Goal: Navigation & Orientation: Find specific page/section

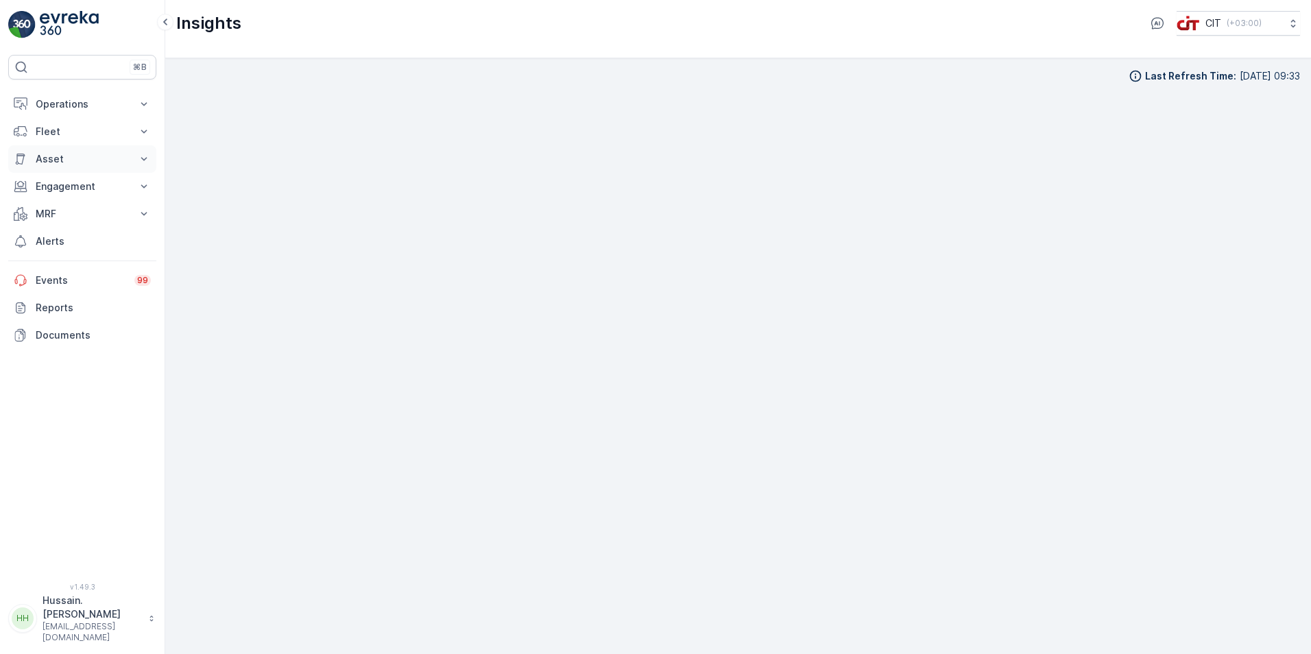
click at [66, 160] on p "Asset" at bounding box center [82, 159] width 93 height 14
click at [63, 178] on p "Assets" at bounding box center [50, 183] width 31 height 14
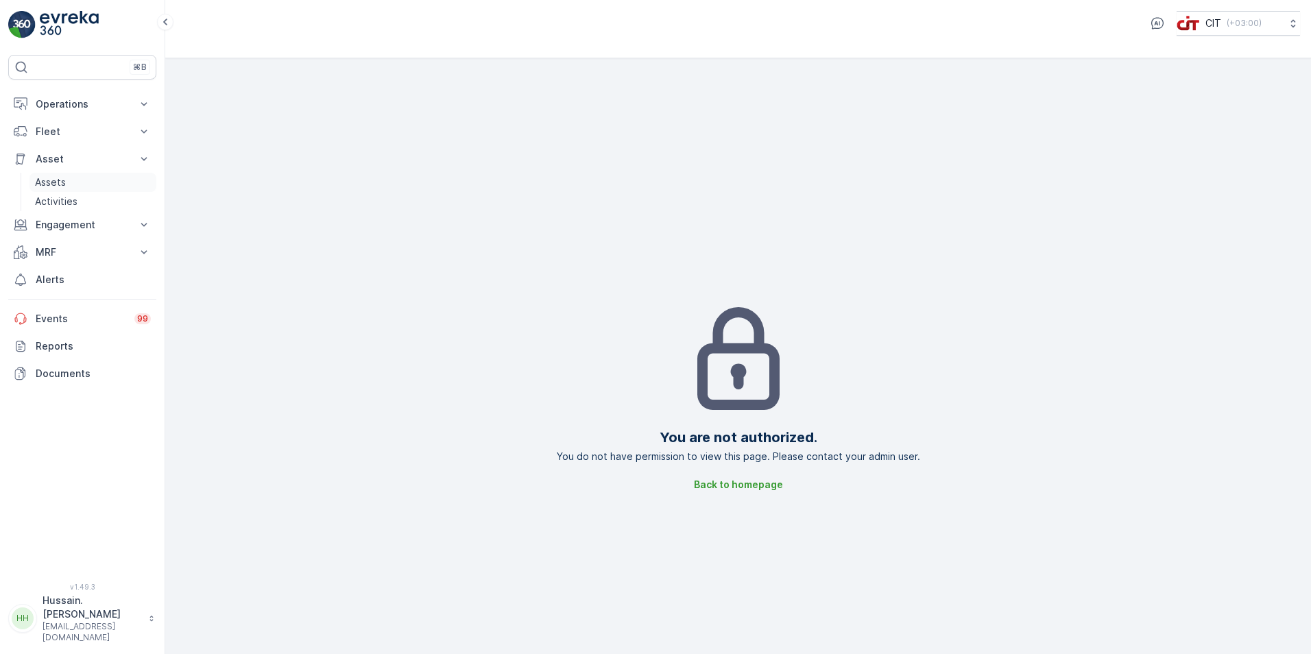
click at [62, 180] on p "Assets" at bounding box center [50, 183] width 31 height 14
click at [54, 158] on p "Asset" at bounding box center [82, 159] width 93 height 14
click at [64, 104] on p "Operations" at bounding box center [82, 104] width 93 height 14
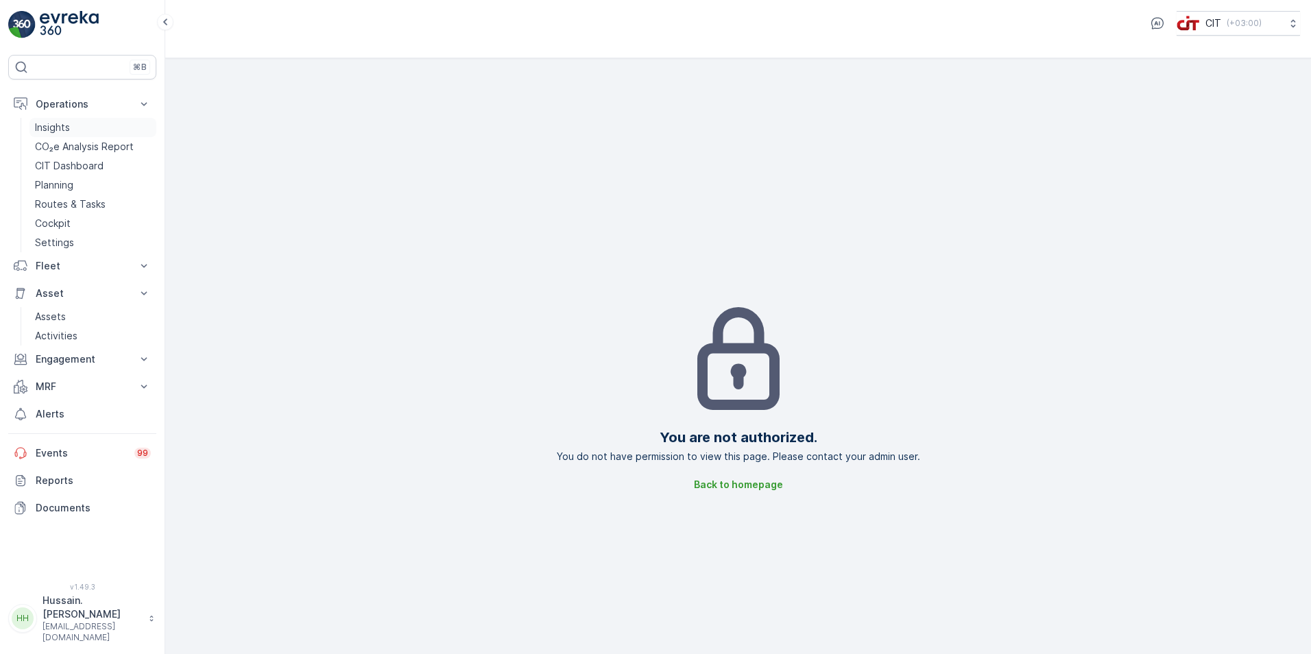
click at [62, 125] on p "Insights" at bounding box center [52, 128] width 35 height 14
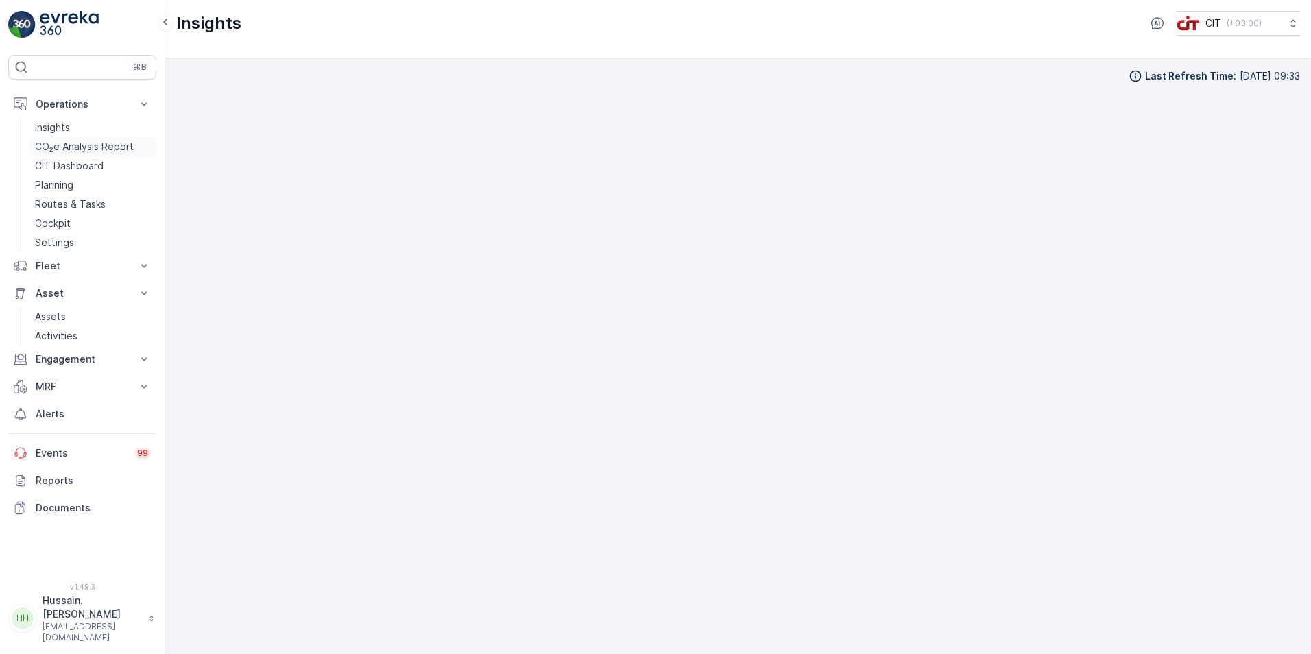
click at [61, 144] on p "CO₂e Analysis Report" at bounding box center [84, 147] width 99 height 14
click at [67, 167] on p "CIT Dashboard" at bounding box center [69, 166] width 69 height 14
click at [61, 187] on p "Planning" at bounding box center [54, 185] width 38 height 14
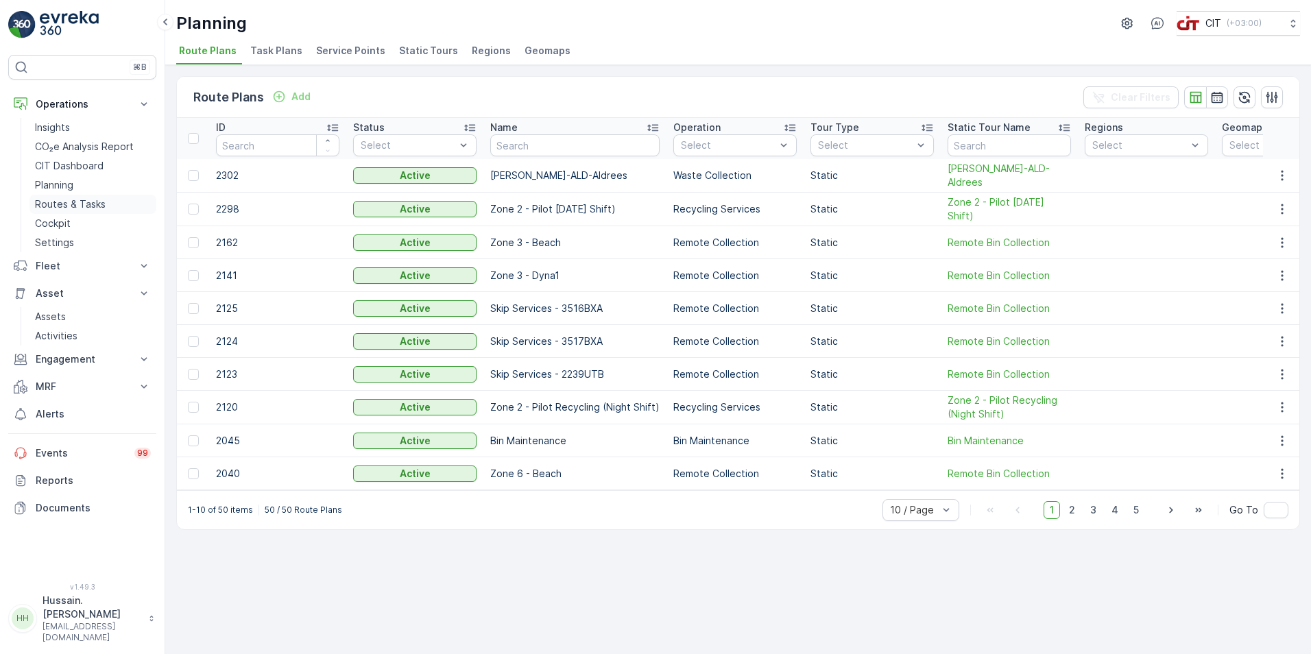
click at [62, 206] on p "Routes & Tasks" at bounding box center [70, 204] width 71 height 14
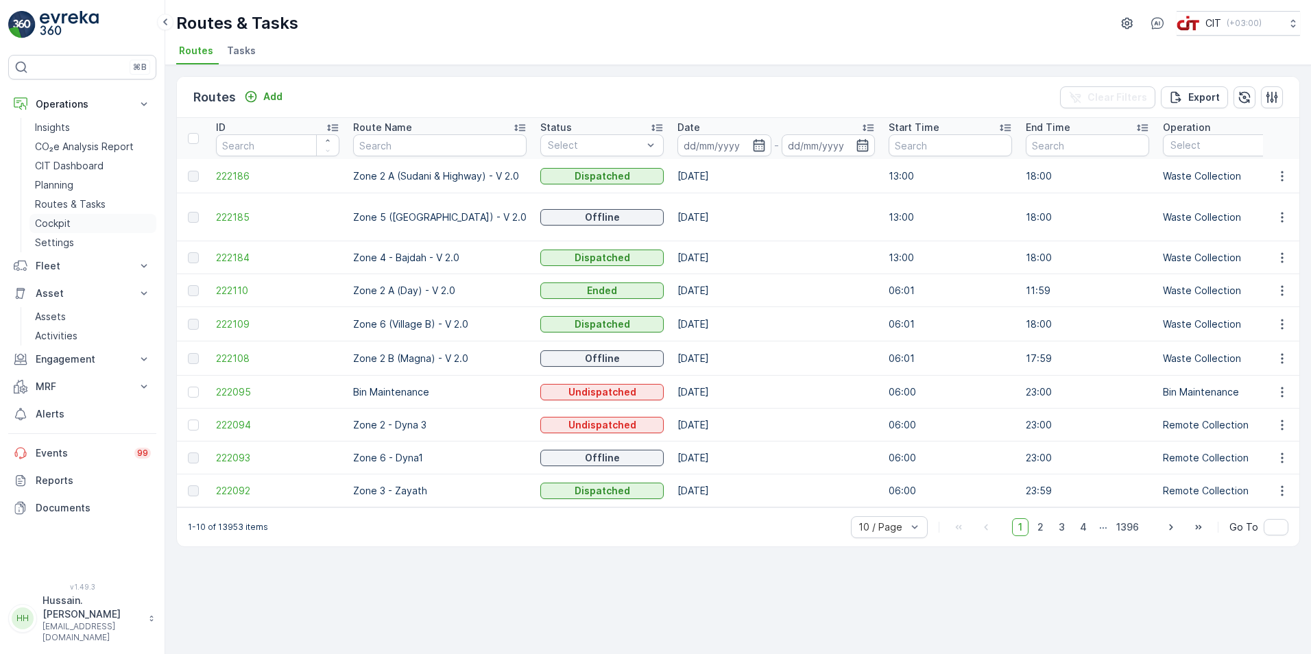
click at [63, 224] on p "Cockpit" at bounding box center [53, 224] width 36 height 14
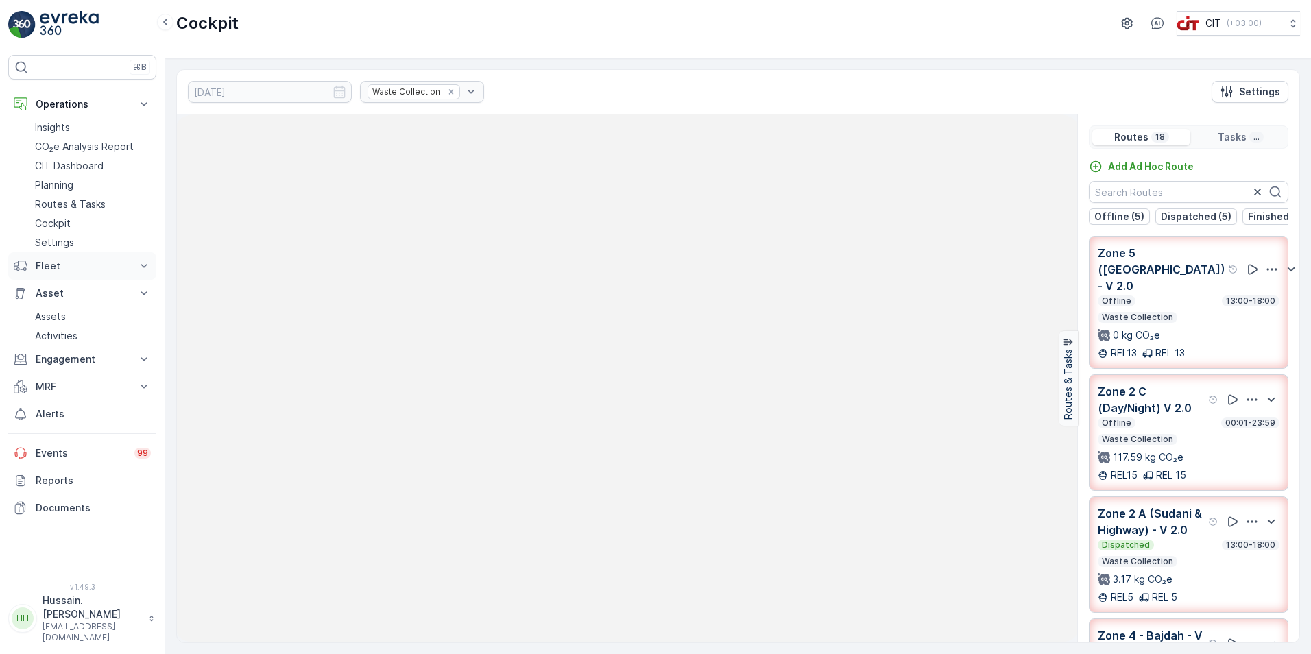
click at [81, 272] on p "Fleet" at bounding box center [82, 266] width 93 height 14
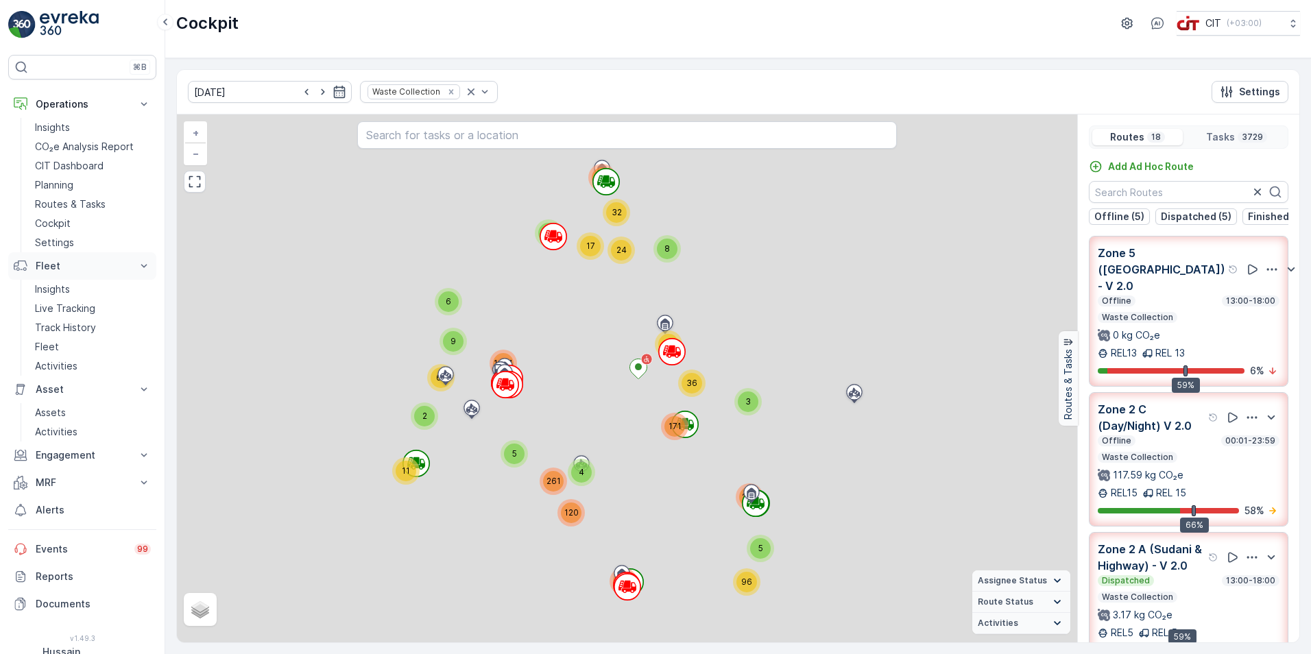
click at [139, 265] on icon at bounding box center [144, 266] width 14 height 14
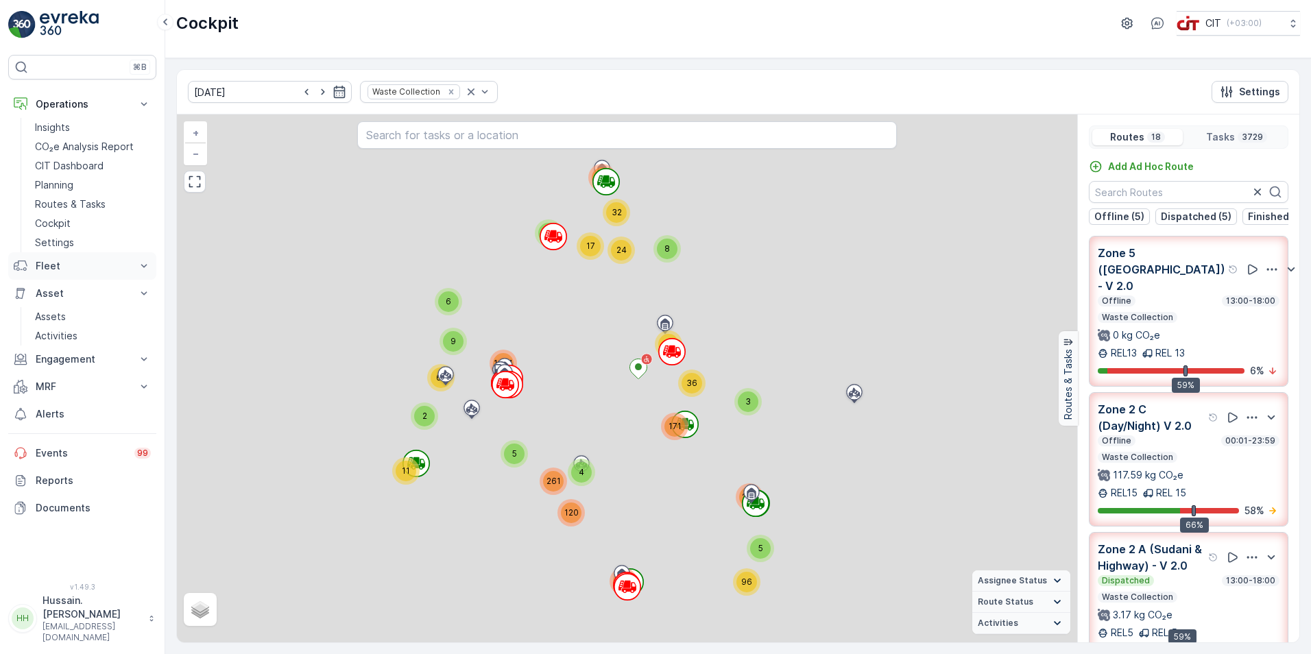
click at [139, 265] on icon at bounding box center [144, 266] width 14 height 14
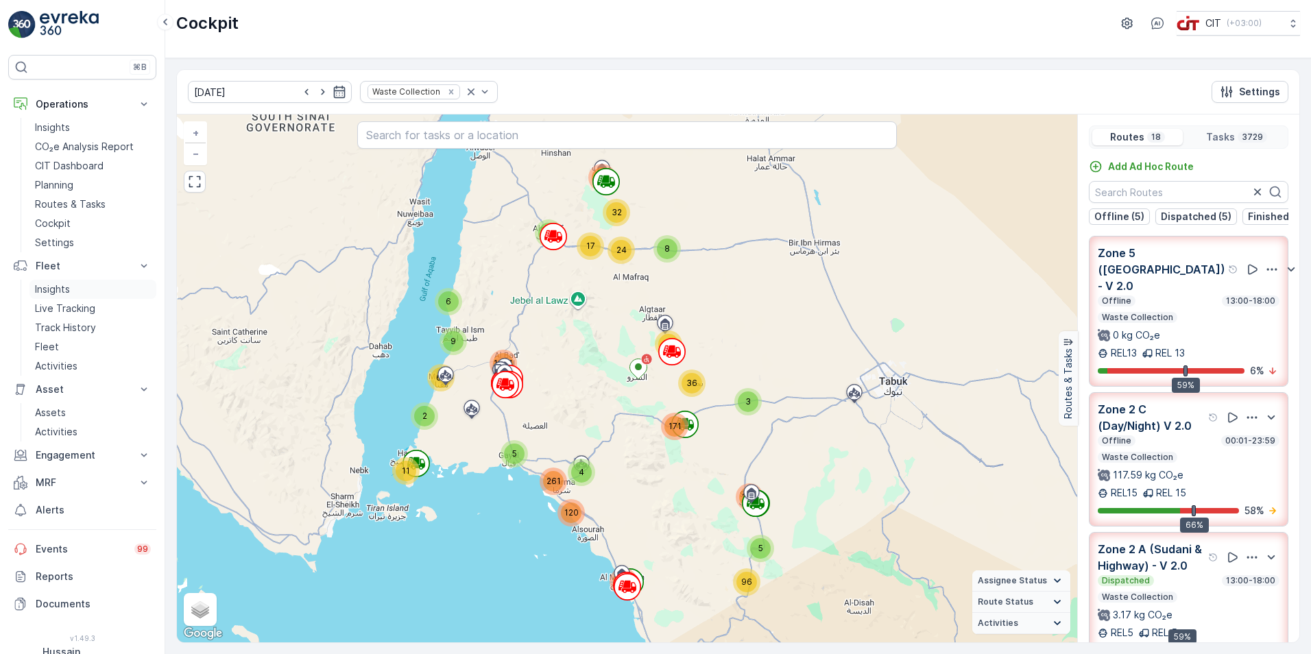
click at [54, 294] on p "Insights" at bounding box center [52, 290] width 35 height 14
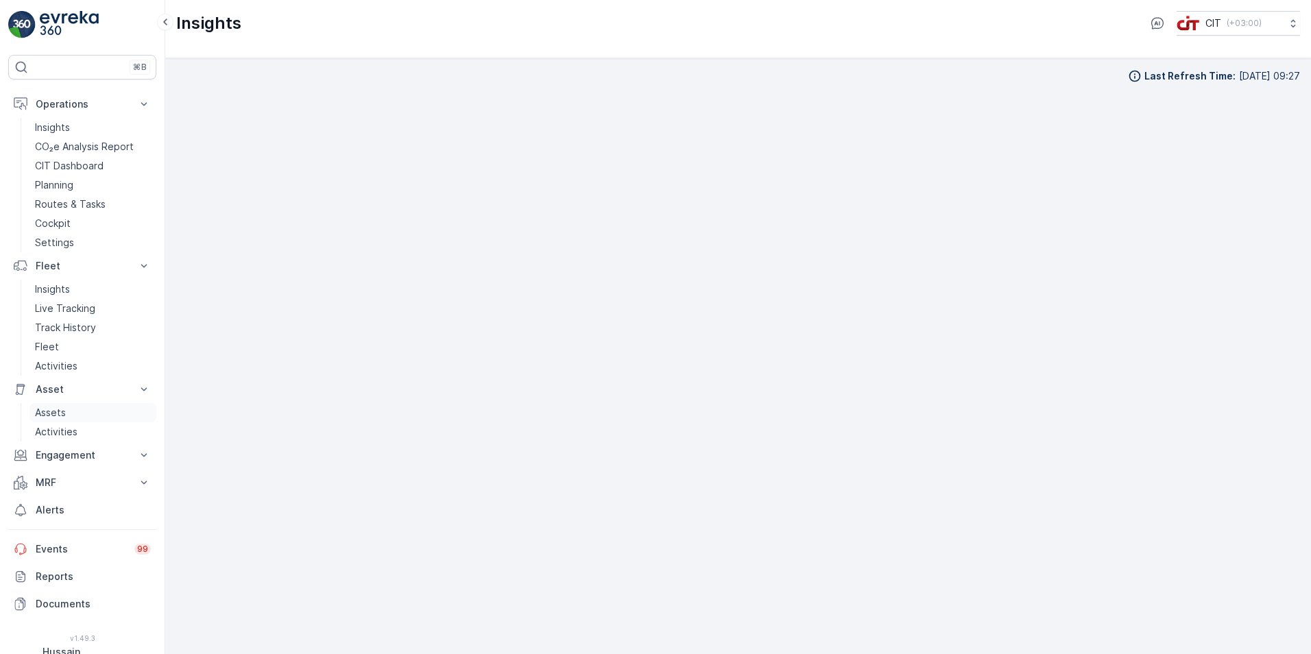
click at [68, 411] on link "Assets" at bounding box center [92, 412] width 127 height 19
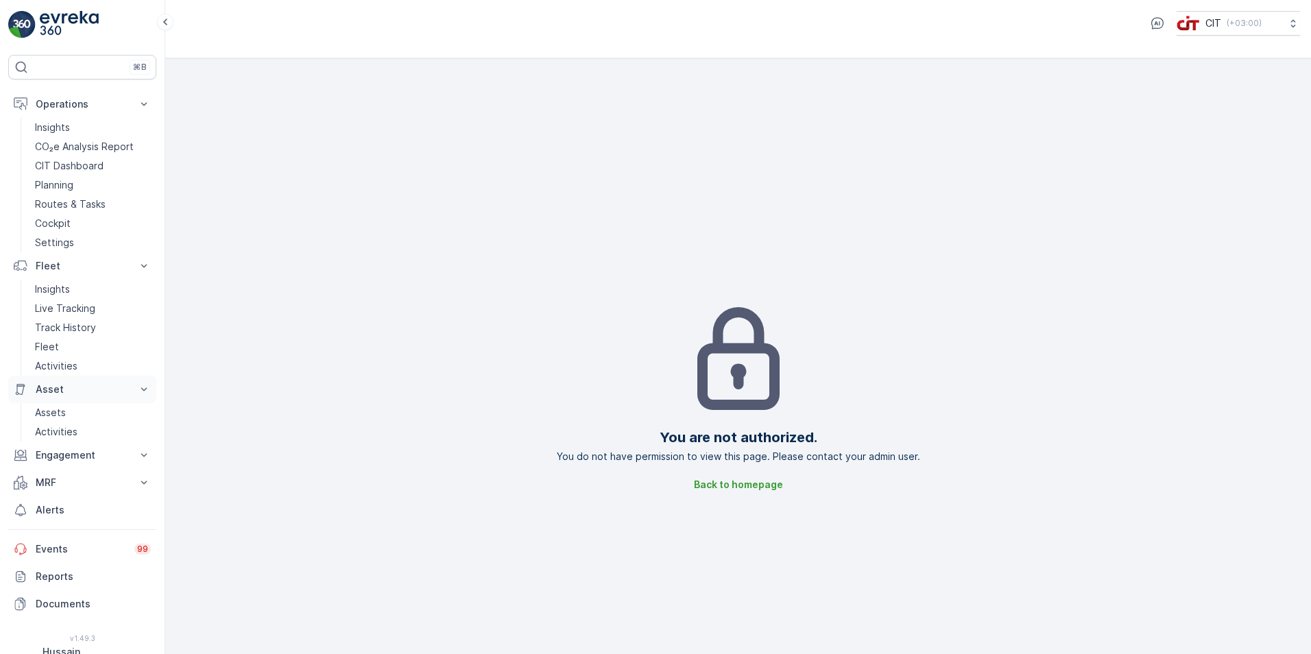
scroll to position [31, 0]
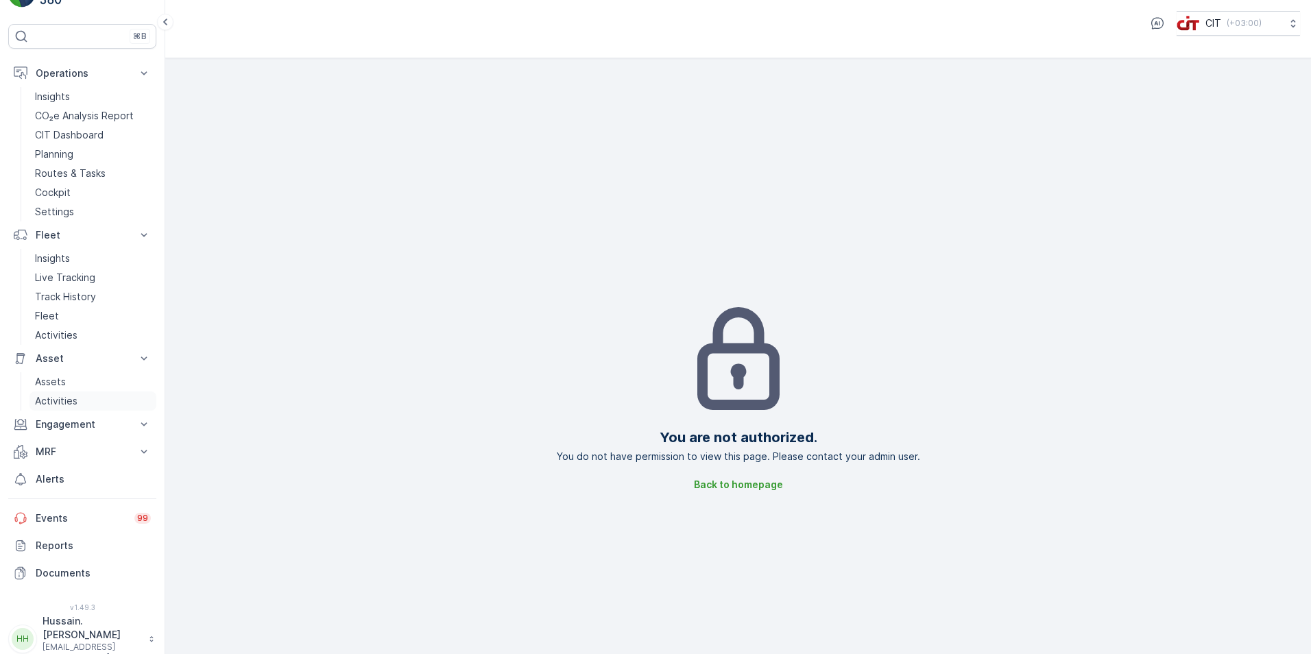
click at [59, 402] on p "Activities" at bounding box center [56, 401] width 43 height 14
click at [84, 423] on p "Engagement" at bounding box center [82, 425] width 93 height 14
click at [67, 451] on p "Entities" at bounding box center [52, 448] width 34 height 14
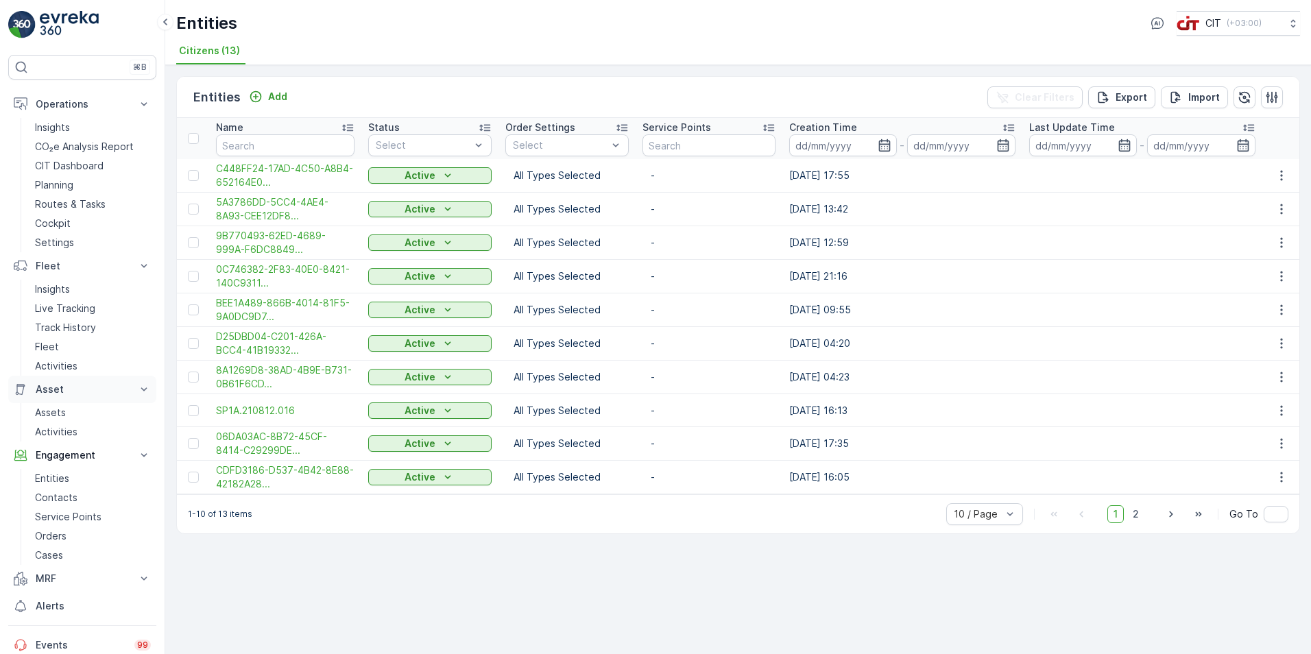
click at [29, 386] on button "Asset" at bounding box center [82, 389] width 148 height 27
click at [47, 389] on p "Asset" at bounding box center [82, 390] width 93 height 14
click at [70, 428] on p "Activities" at bounding box center [56, 432] width 43 height 14
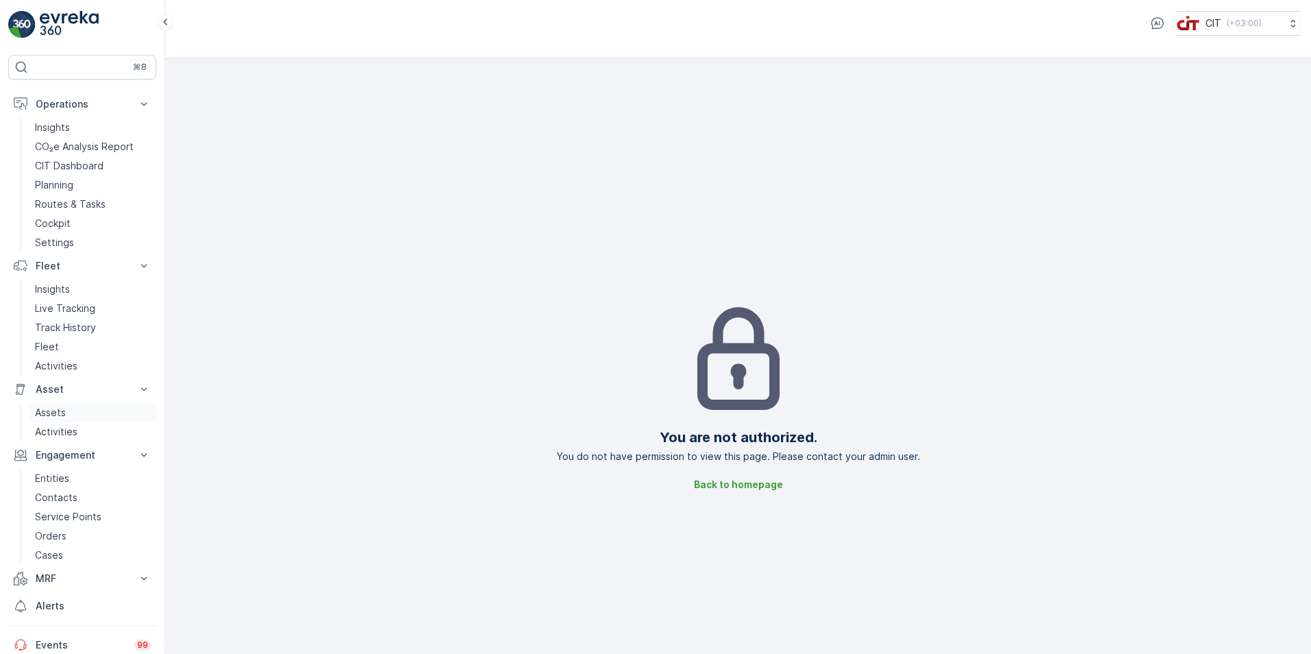
click at [65, 411] on p "Assets" at bounding box center [50, 413] width 31 height 14
click at [69, 413] on link "Assets" at bounding box center [92, 412] width 127 height 19
click at [77, 479] on link "Entities" at bounding box center [92, 478] width 127 height 19
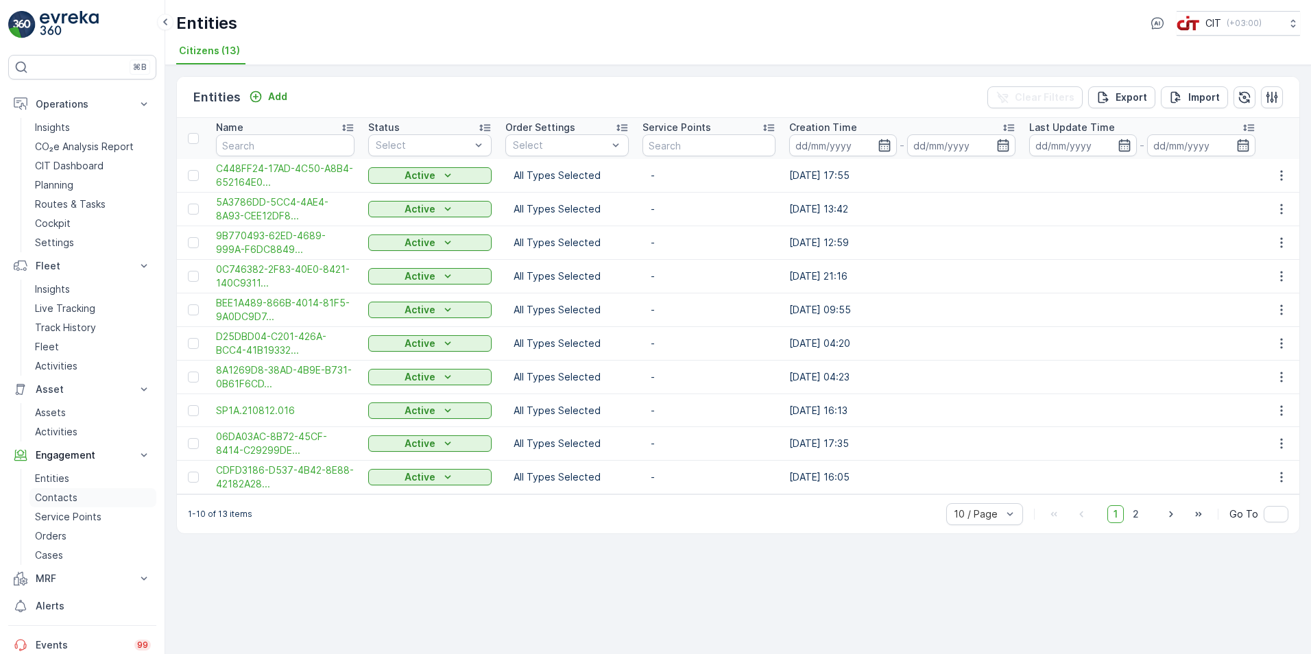
click at [73, 495] on p "Contacts" at bounding box center [56, 498] width 43 height 14
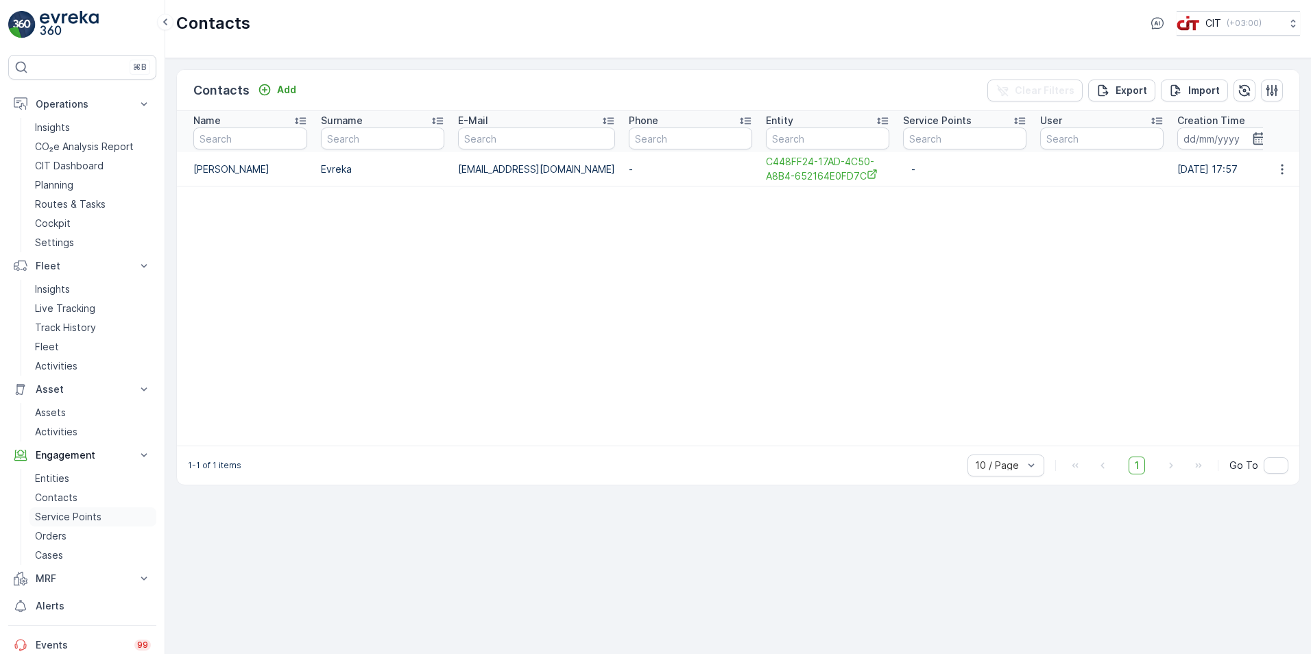
click at [68, 516] on p "Service Points" at bounding box center [68, 517] width 67 height 14
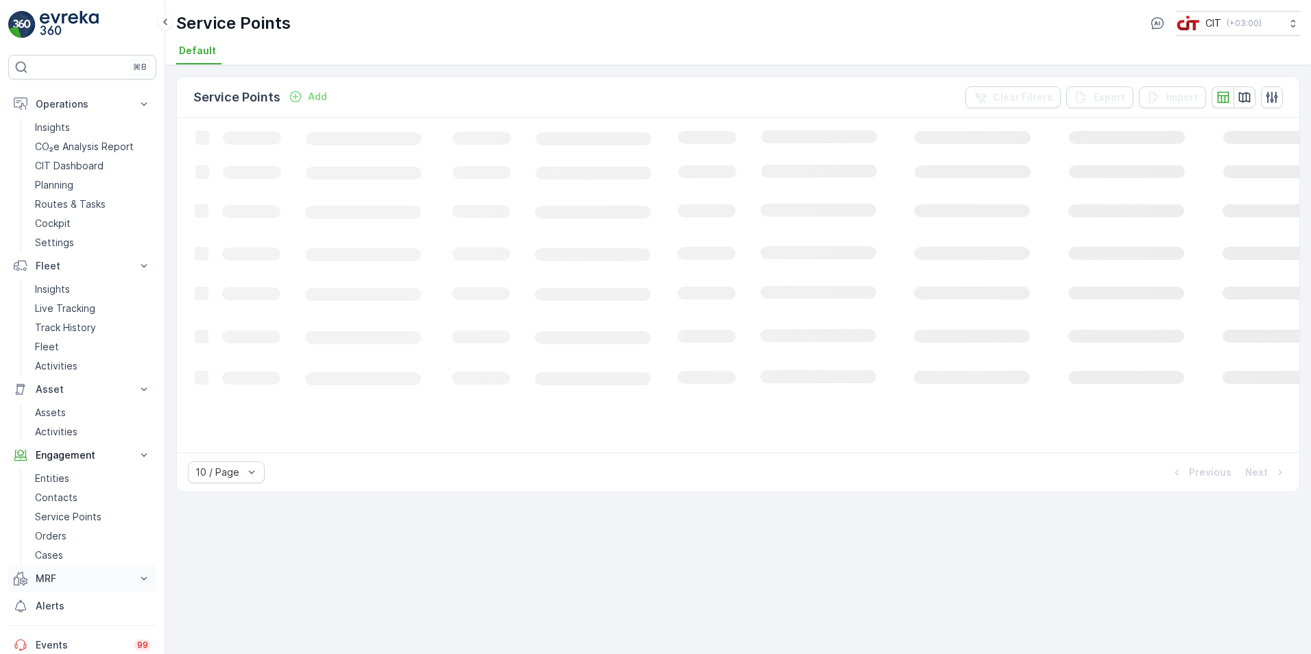
click at [69, 575] on p "MRF" at bounding box center [82, 579] width 93 height 14
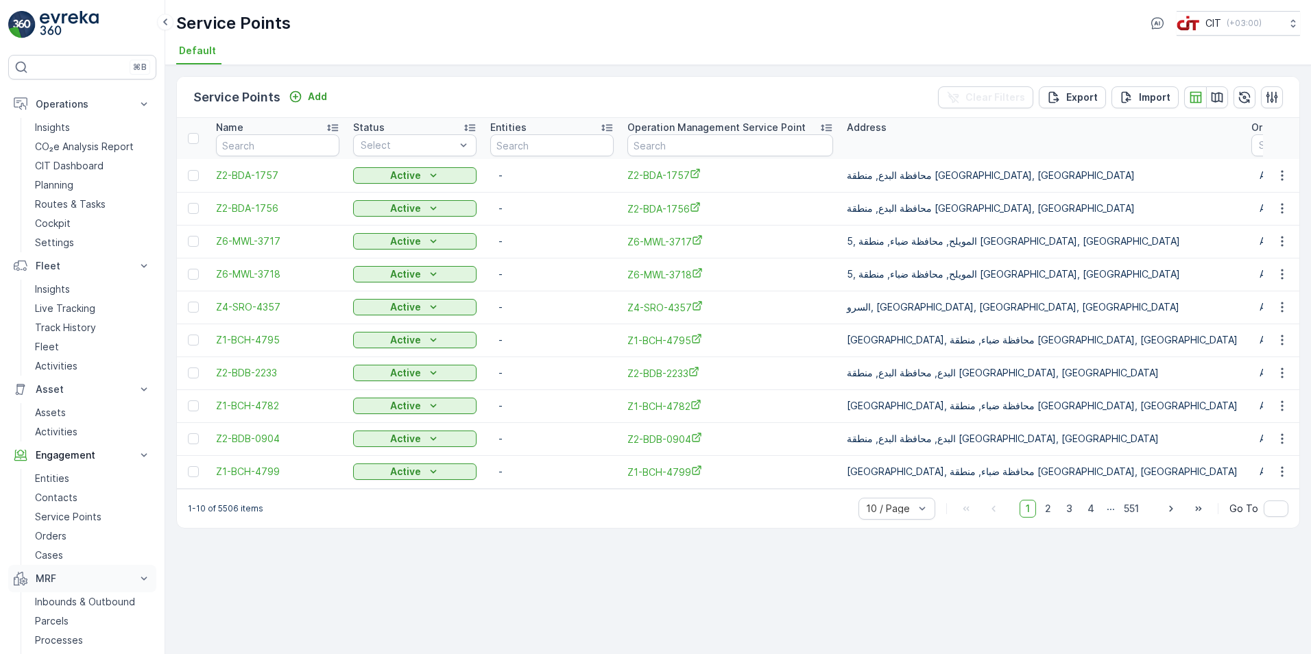
scroll to position [69, 0]
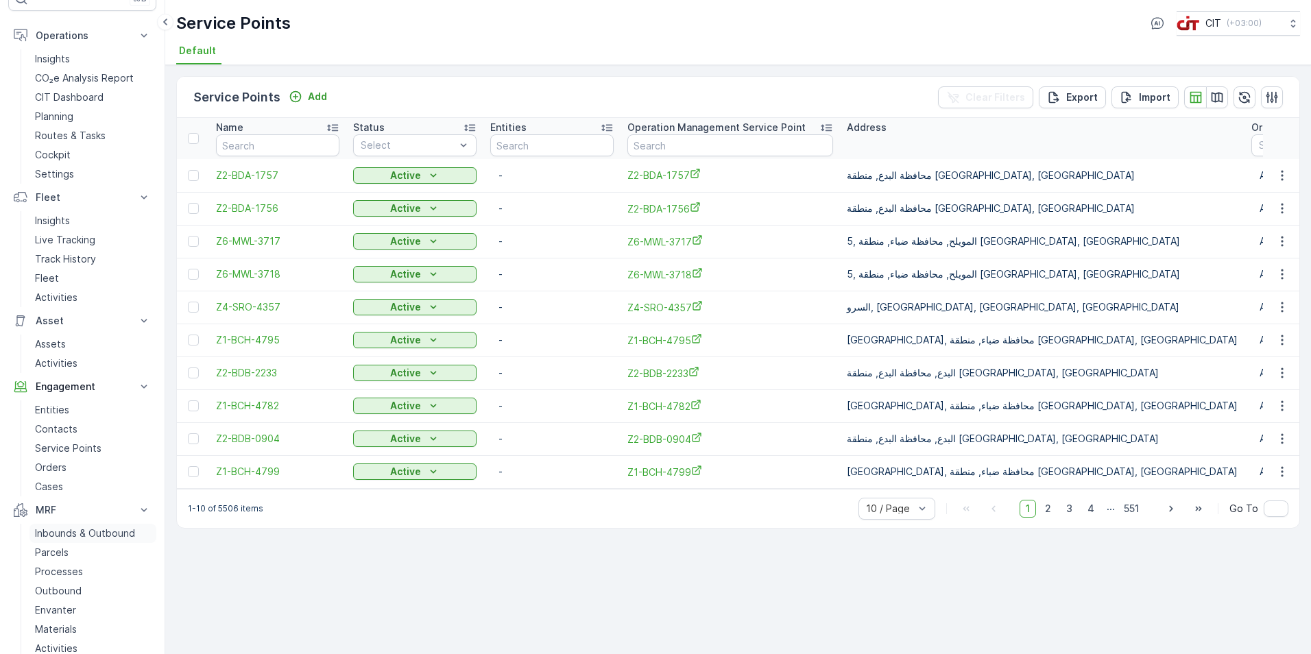
click at [89, 533] on p "Inbounds & Outbound" at bounding box center [85, 534] width 100 height 14
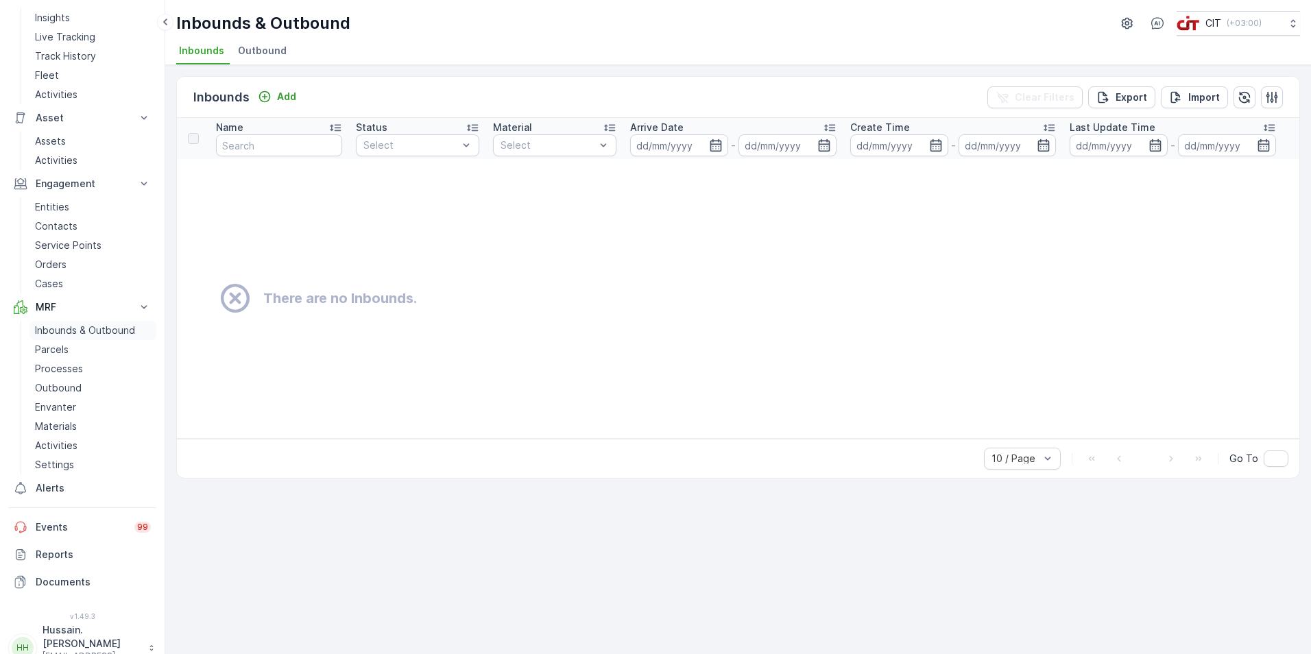
scroll to position [274, 0]
click at [69, 401] on p "Envanter" at bounding box center [55, 405] width 41 height 14
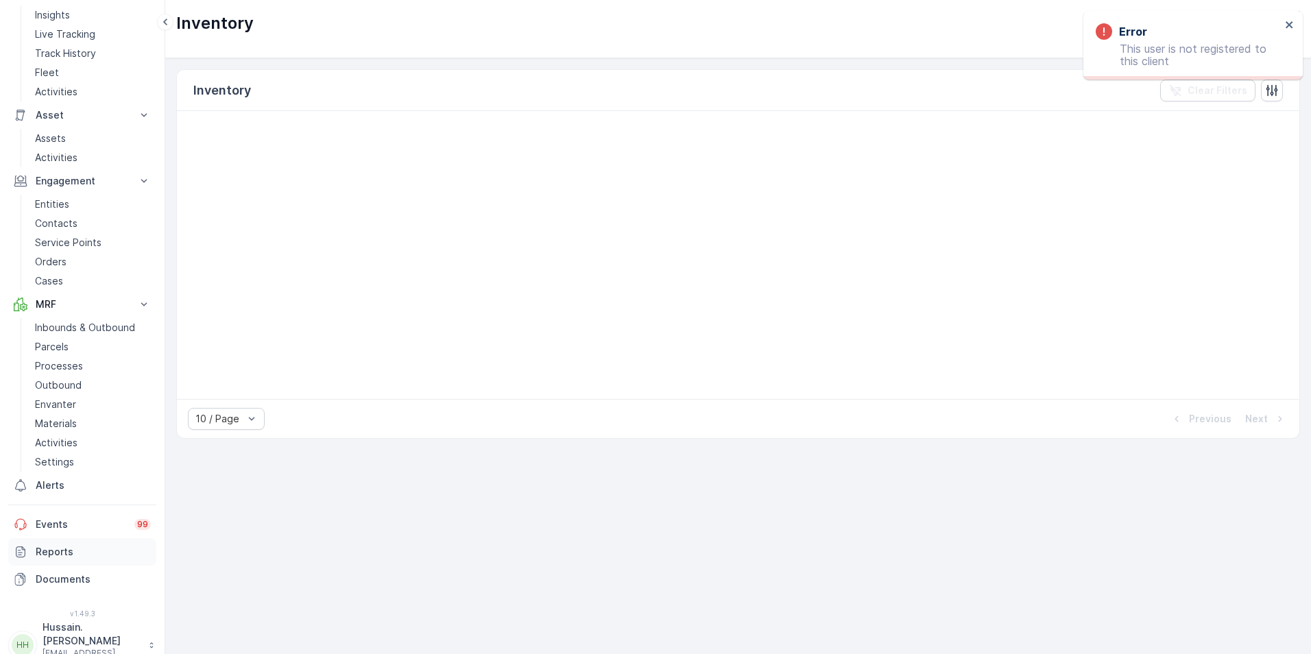
click at [60, 550] on p "Reports" at bounding box center [93, 552] width 115 height 14
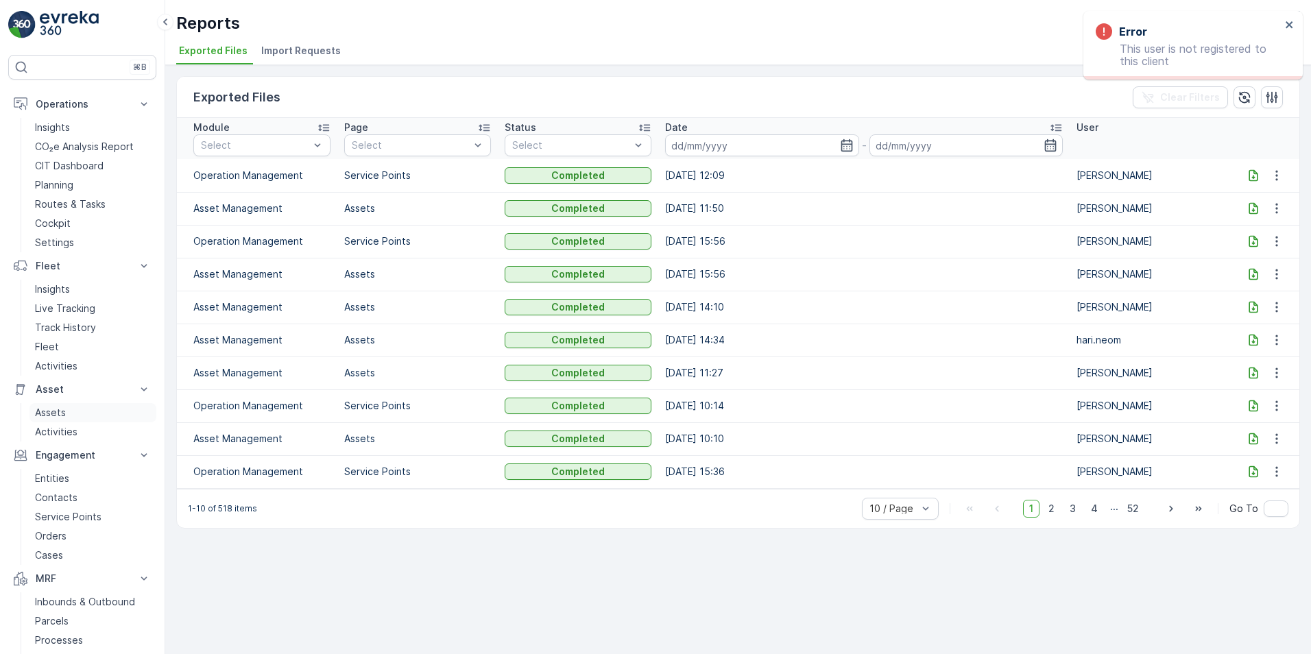
click at [67, 410] on link "Assets" at bounding box center [92, 412] width 127 height 19
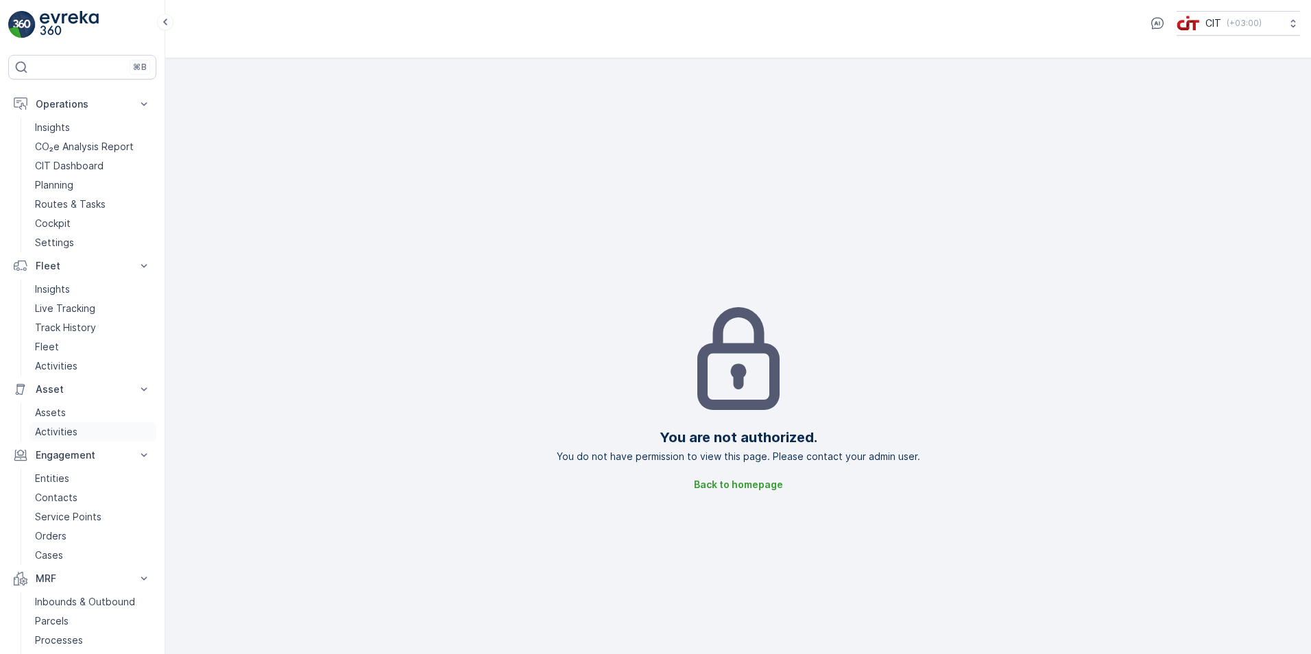
click at [84, 423] on link "Activities" at bounding box center [92, 431] width 127 height 19
